Goal: Navigation & Orientation: Find specific page/section

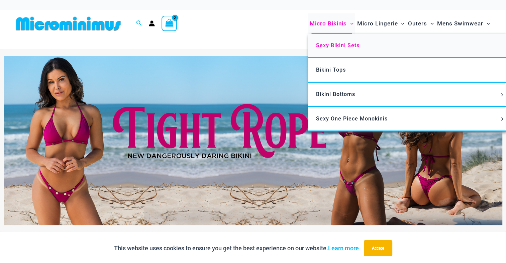
click at [331, 44] on span "Sexy Bikini Sets" at bounding box center [337, 45] width 43 height 6
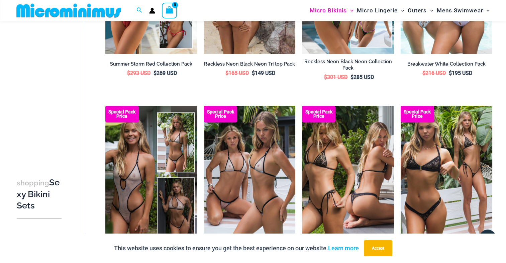
scroll to position [719, 0]
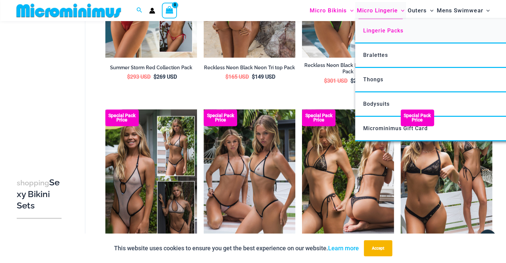
click at [377, 30] on span "Lingerie Packs" at bounding box center [383, 30] width 40 height 6
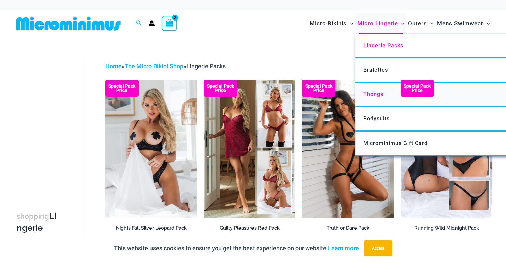
click at [371, 94] on span "Thongs" at bounding box center [373, 94] width 20 height 6
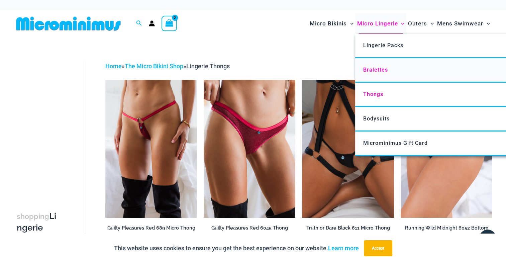
click at [372, 70] on span "Bralettes" at bounding box center [375, 70] width 25 height 6
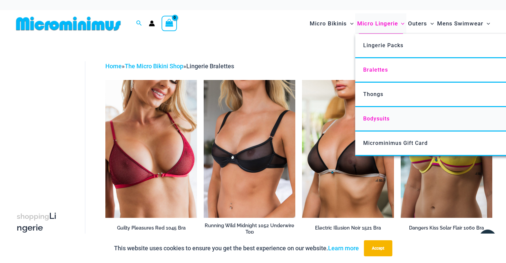
click at [376, 117] on span "Bodysuits" at bounding box center [376, 118] width 26 height 6
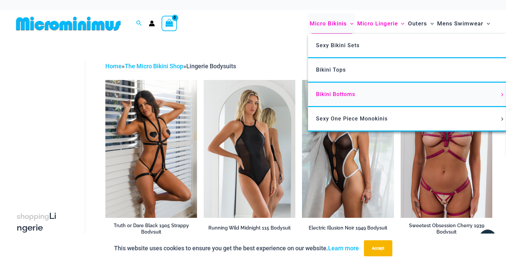
click at [324, 94] on span "Bikini Bottoms" at bounding box center [335, 94] width 39 height 6
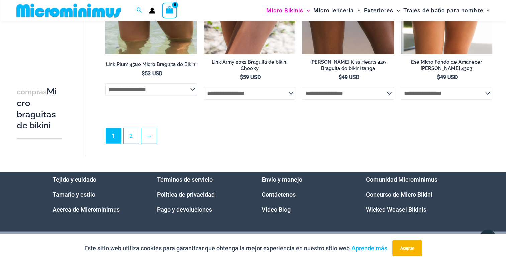
scroll to position [1945, 0]
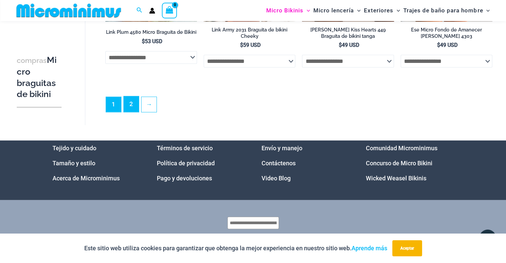
click at [134, 104] on link "2" at bounding box center [131, 104] width 15 height 16
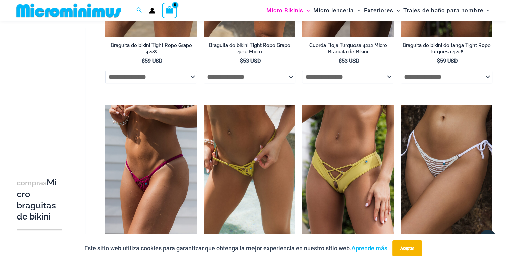
scroll to position [384, 0]
